Goal: Task Accomplishment & Management: Use online tool/utility

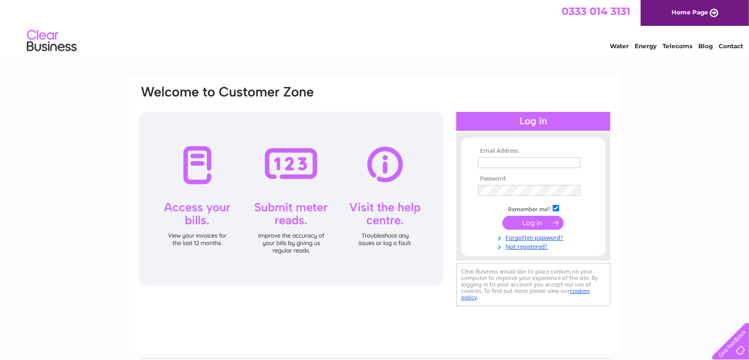
type input "info@inspiredcarpentryltd.com"
click at [531, 224] on input "submit" at bounding box center [532, 223] width 61 height 14
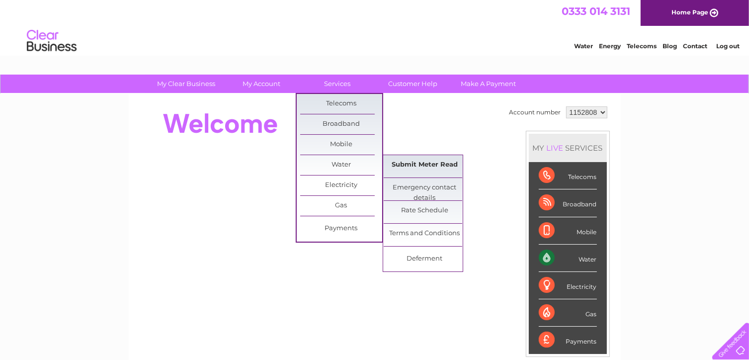
click at [409, 160] on link "Submit Meter Read" at bounding box center [425, 165] width 82 height 20
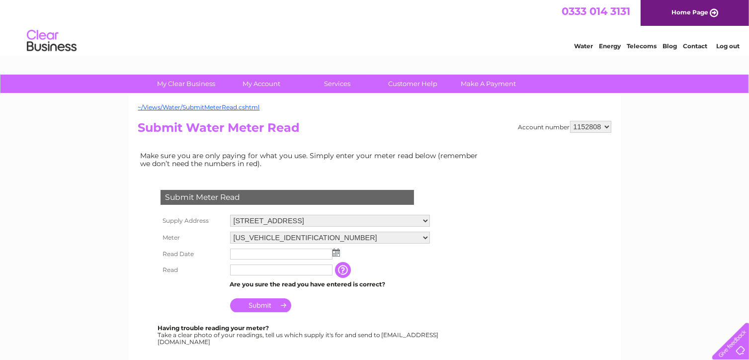
click at [334, 249] on img at bounding box center [335, 252] width 7 height 8
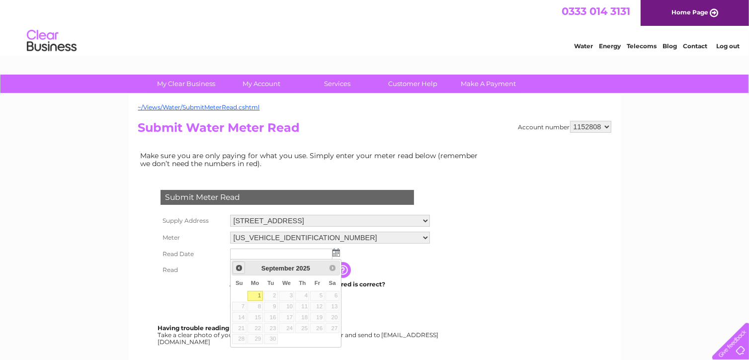
click at [238, 270] on span "Prev" at bounding box center [239, 268] width 8 height 8
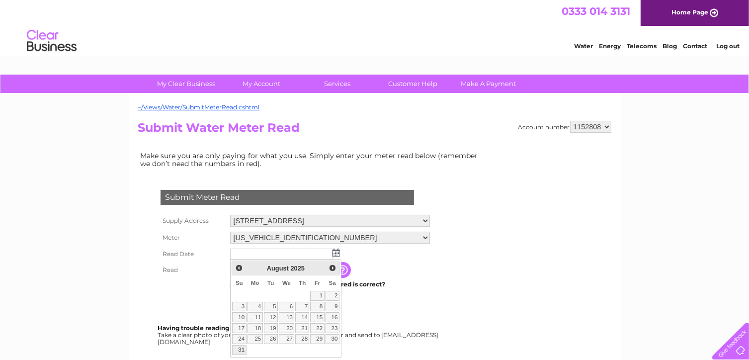
click at [240, 345] on link "31" at bounding box center [239, 350] width 14 height 10
type input "2025/08/31"
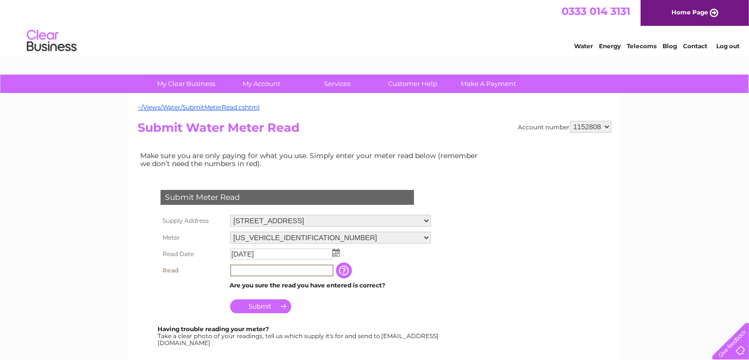
click at [270, 271] on input "text" at bounding box center [281, 270] width 103 height 12
type input "102"
click at [253, 303] on input "Submit" at bounding box center [260, 306] width 61 height 14
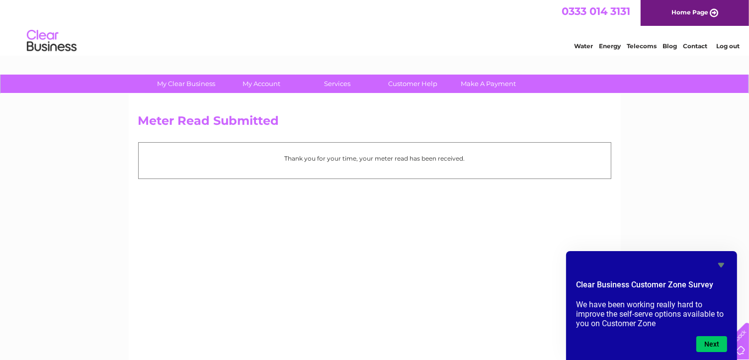
scroll to position [12, 0]
